Goal: Download file/media

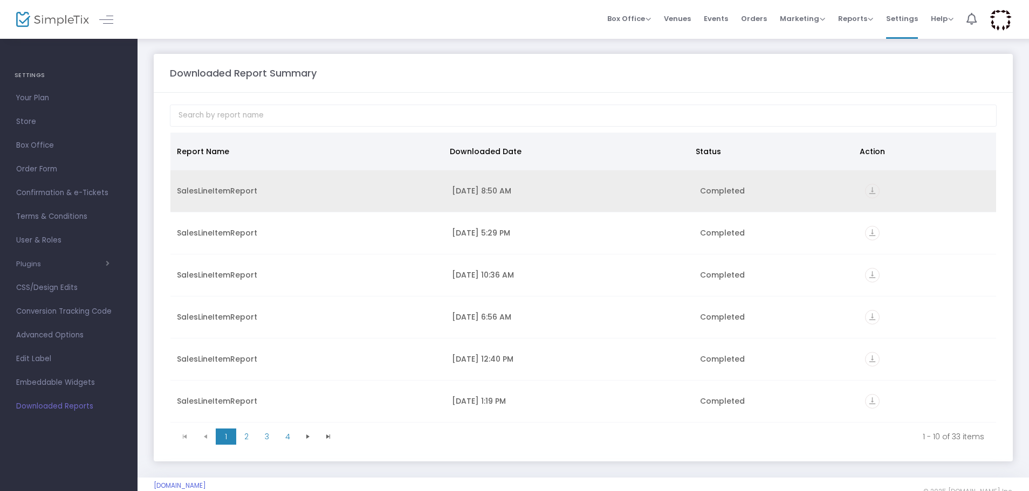
click at [865, 185] on icon "vertical_align_bottom" at bounding box center [872, 191] width 15 height 15
click at [867, 196] on icon "vertical_align_bottom" at bounding box center [872, 191] width 15 height 15
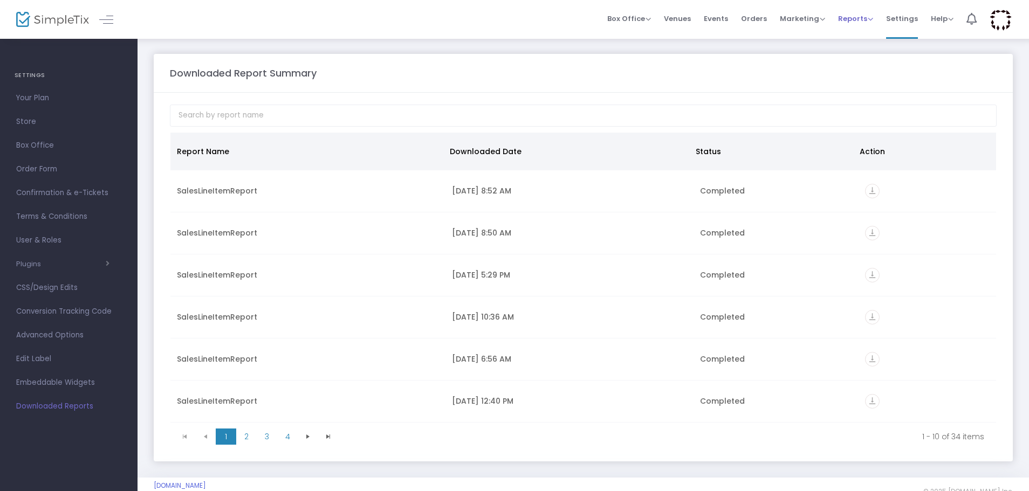
click at [855, 18] on span "Reports" at bounding box center [855, 18] width 35 height 10
click at [858, 58] on li "Sales Reports" at bounding box center [873, 57] width 70 height 21
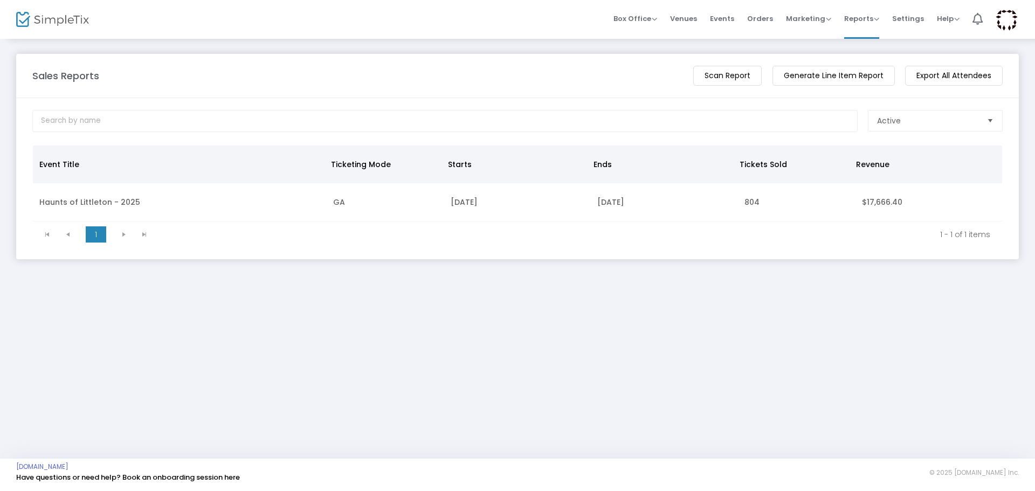
click at [944, 72] on m-button "Export All Attendees" at bounding box center [954, 76] width 98 height 20
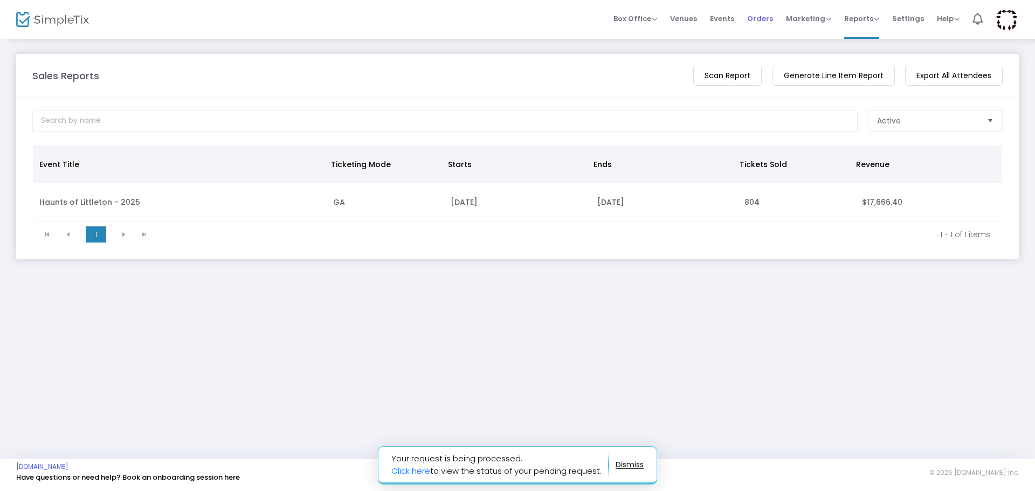
click at [758, 24] on span "Orders" at bounding box center [760, 18] width 26 height 27
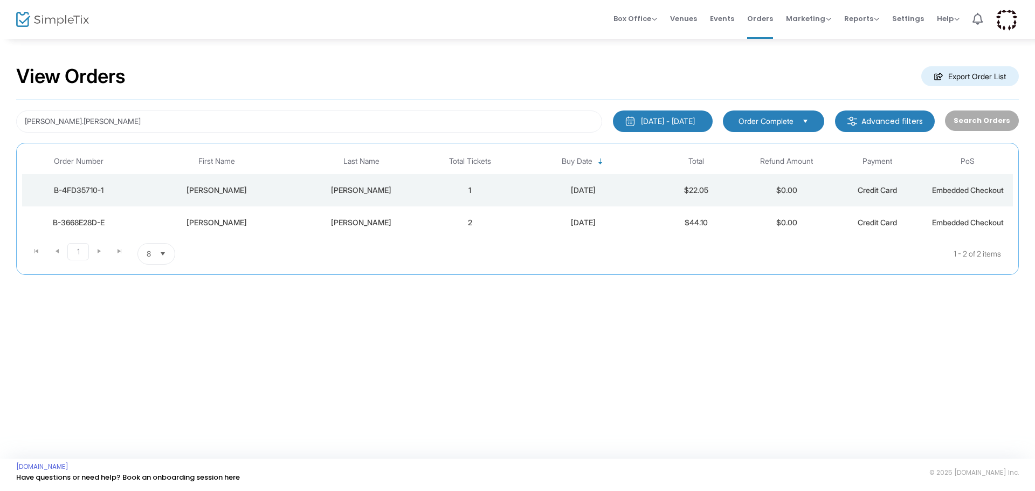
click at [652, 124] on div "7/13/2025 - 10/13/2025" at bounding box center [668, 121] width 54 height 11
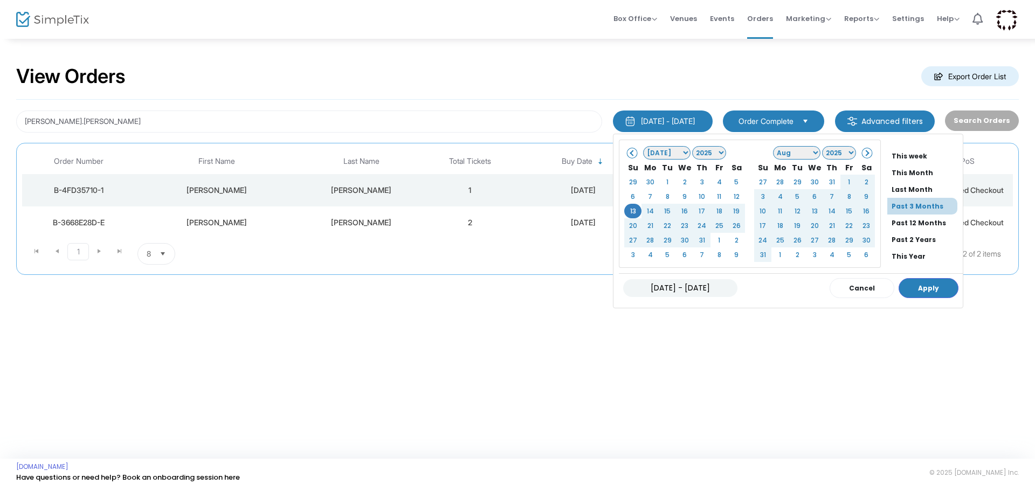
scroll to position [82, 0]
click at [893, 251] on li "Custom Range" at bounding box center [924, 254] width 75 height 17
click at [654, 152] on select "Jan Feb Mar Apr May Jun Jul Aug Sep Oct Nov Dec" at bounding box center [666, 152] width 47 height 13
click at [692, 149] on select "1925 1926 1927 1928 1929 1930 1931 1932 1933 1934 1935 1936 1937 1938 1939 1940…" at bounding box center [709, 152] width 34 height 13
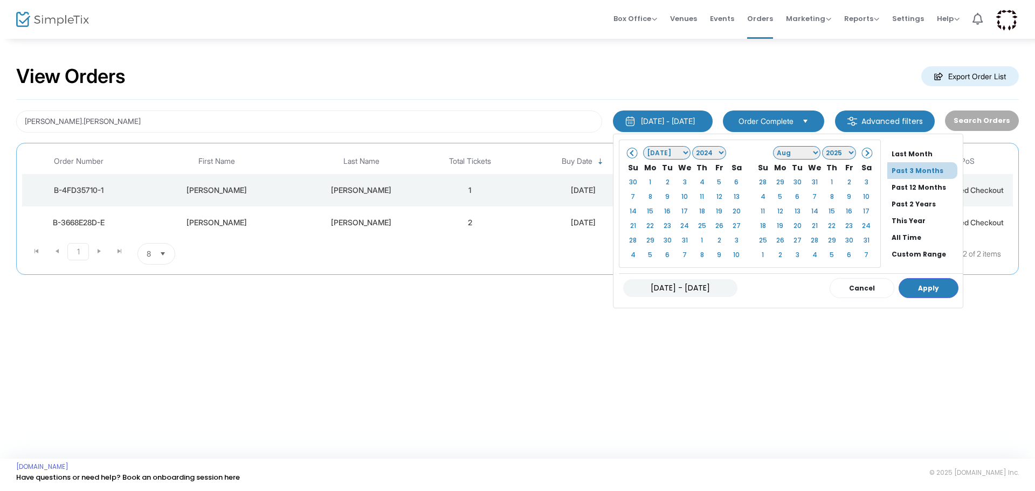
click at [773, 148] on select "Jan Feb Mar Apr May Jun Jul Aug Sep Oct Nov Dec" at bounding box center [796, 152] width 47 height 13
click at [809, 145] on th "Jan Feb Mar Apr May Jun Jul Aug Sep Oct Nov Dec 2025 2026 2027 2028 2029 2030 2…" at bounding box center [815, 152] width 86 height 15
click at [822, 153] on select "2025 2026 2027 2028 2029 2030 2031 2032 2033 2034 2035 2036 2037 2038 2039 2040…" at bounding box center [839, 152] width 34 height 13
click at [657, 153] on select "Jan Feb Mar Apr May Jun Jul Aug Sep Oct Nov Dec" at bounding box center [666, 152] width 47 height 13
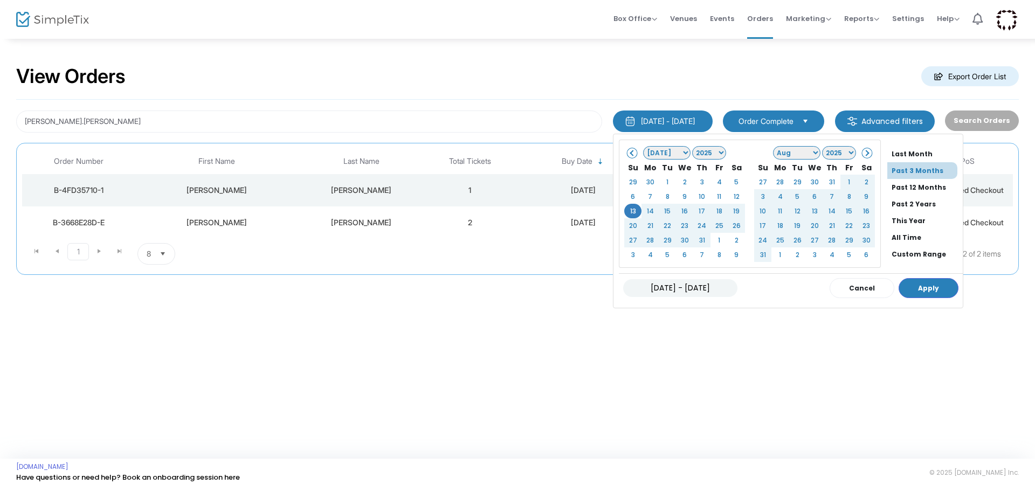
click at [692, 148] on select "1925 1926 1927 1928 1929 1930 1931 1932 1933 1934 1935 1936 1937 1938 1939 1940…" at bounding box center [709, 152] width 34 height 13
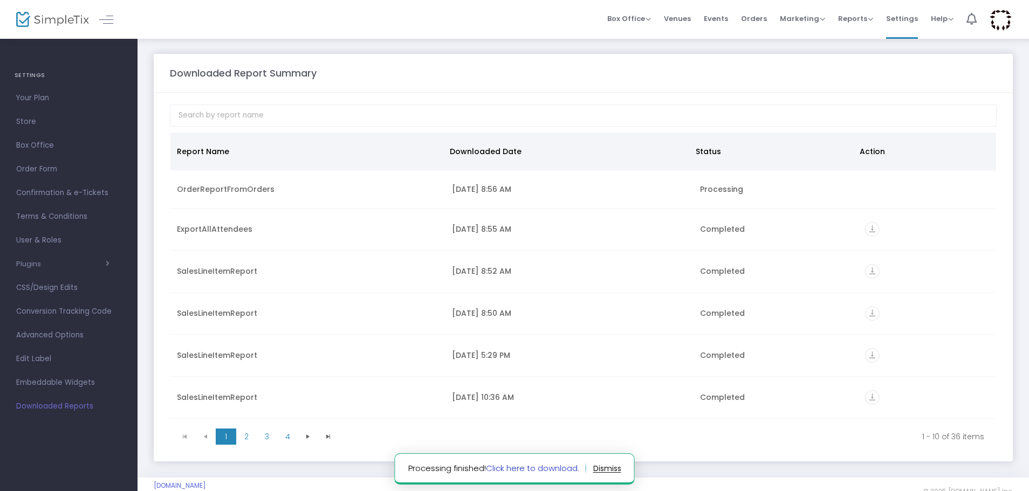
click at [546, 471] on link "Click here to download." at bounding box center [532, 468] width 93 height 11
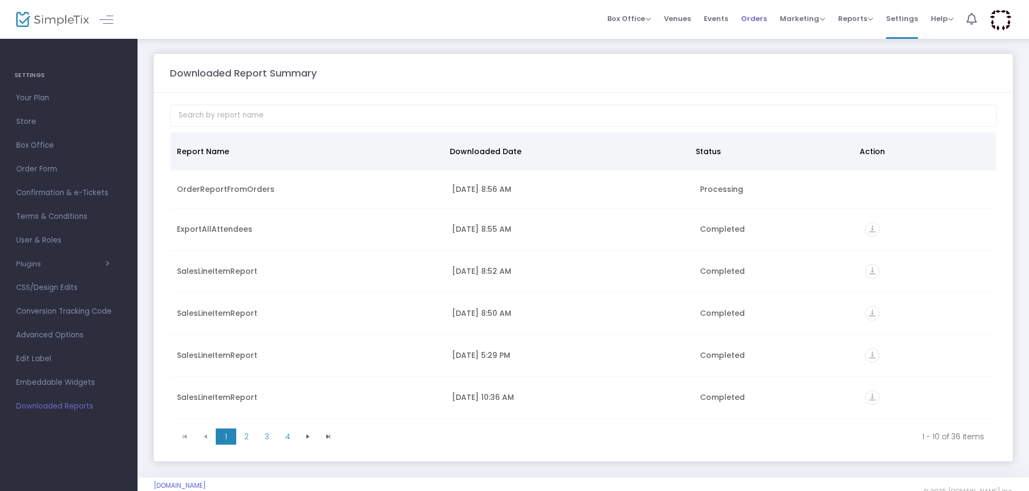
click at [749, 14] on span "Orders" at bounding box center [754, 18] width 26 height 27
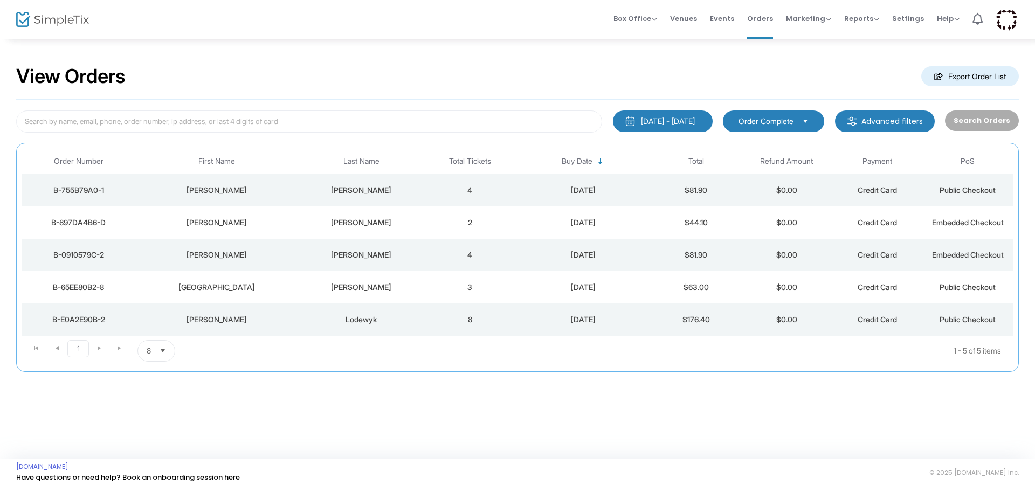
click at [644, 121] on div "[DATE] - [DATE]" at bounding box center [668, 121] width 54 height 11
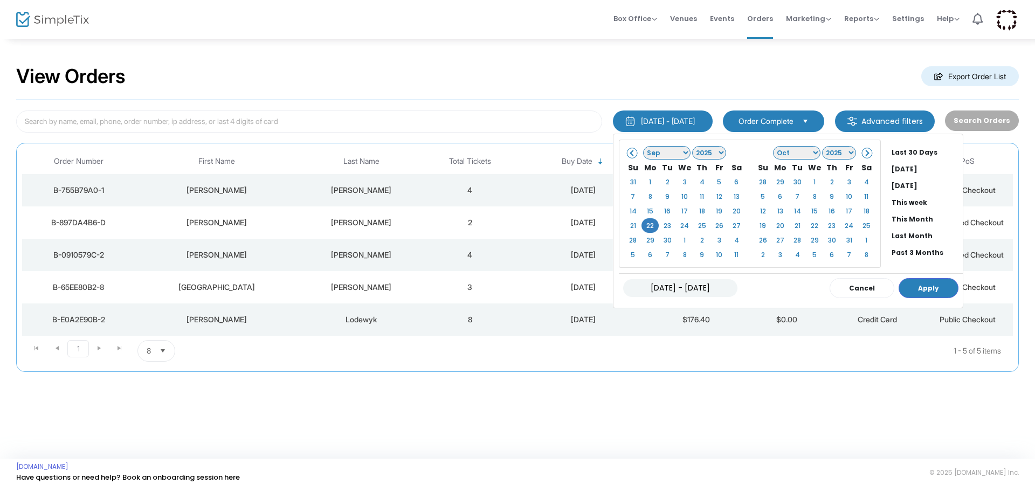
drag, startPoint x: 708, startPoint y: 288, endPoint x: 604, endPoint y: 298, distance: 104.5
click at [619, 298] on div "[DATE] - [DATE] Cancel Apply" at bounding box center [791, 287] width 344 height 29
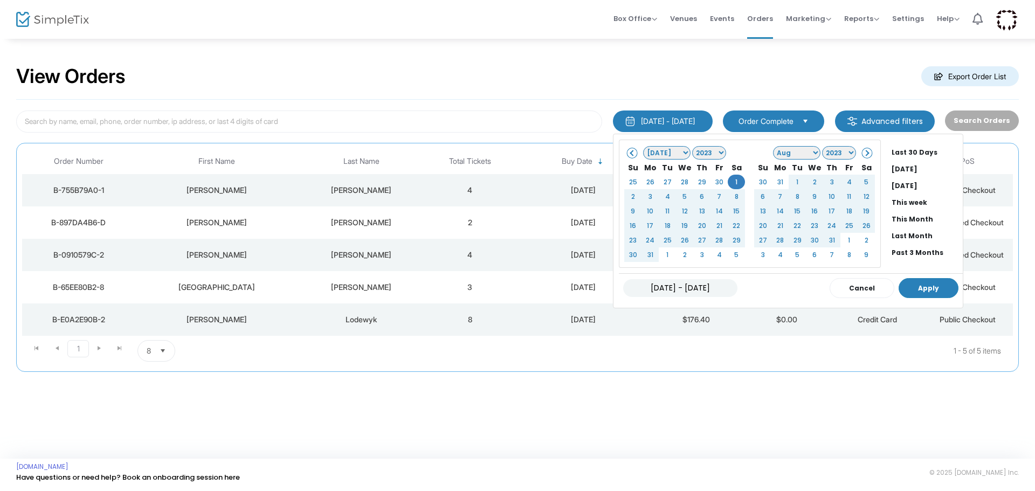
type input "[DATE] - [DATE]"
click at [918, 285] on button "Apply" at bounding box center [929, 288] width 60 height 20
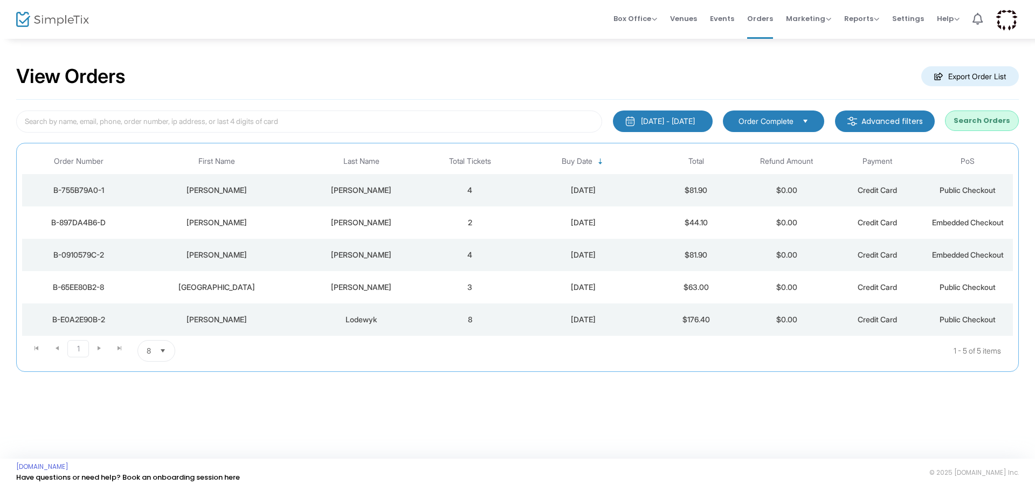
click at [960, 71] on m-button "Export Order List" at bounding box center [970, 76] width 98 height 20
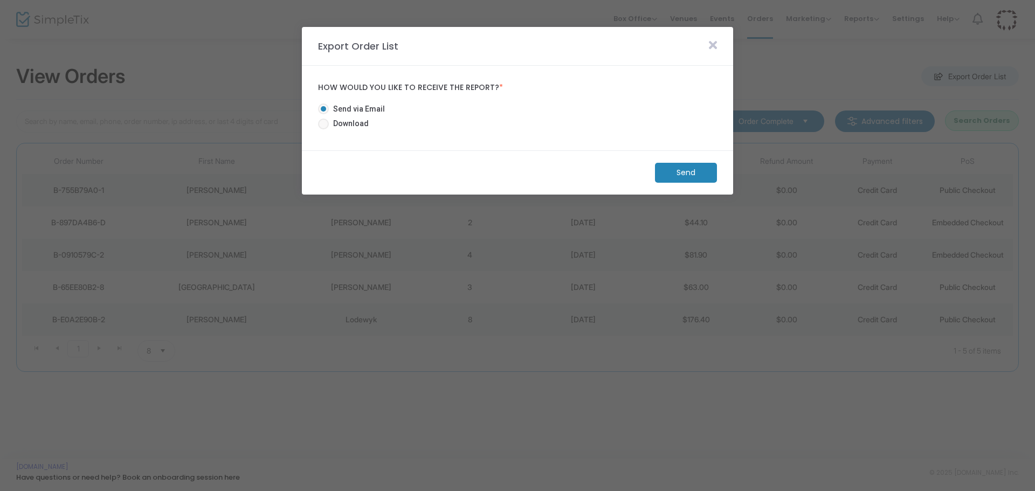
click at [342, 126] on span "Download" at bounding box center [349, 123] width 40 height 11
click at [324, 129] on input "Download" at bounding box center [323, 129] width 1 height 1
radio input "true"
click at [684, 174] on m-button "Download" at bounding box center [677, 173] width 80 height 20
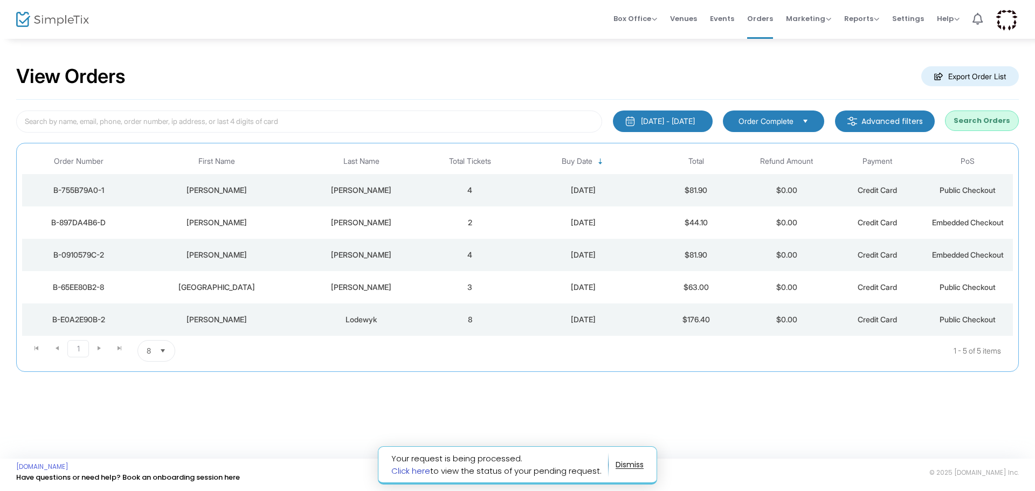
click at [415, 473] on link "Click here" at bounding box center [410, 470] width 39 height 11
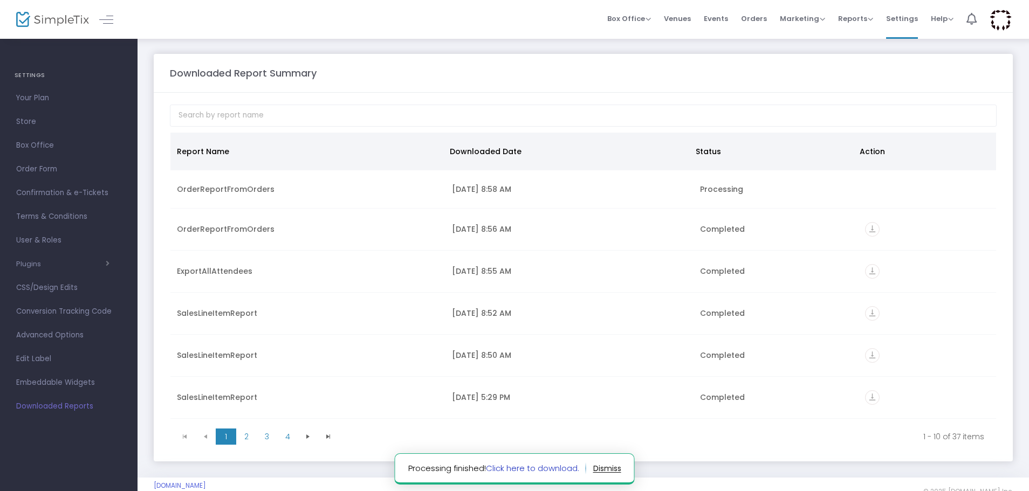
click at [561, 469] on link "Click here to download." at bounding box center [532, 468] width 93 height 11
